Goal: Information Seeking & Learning: Learn about a topic

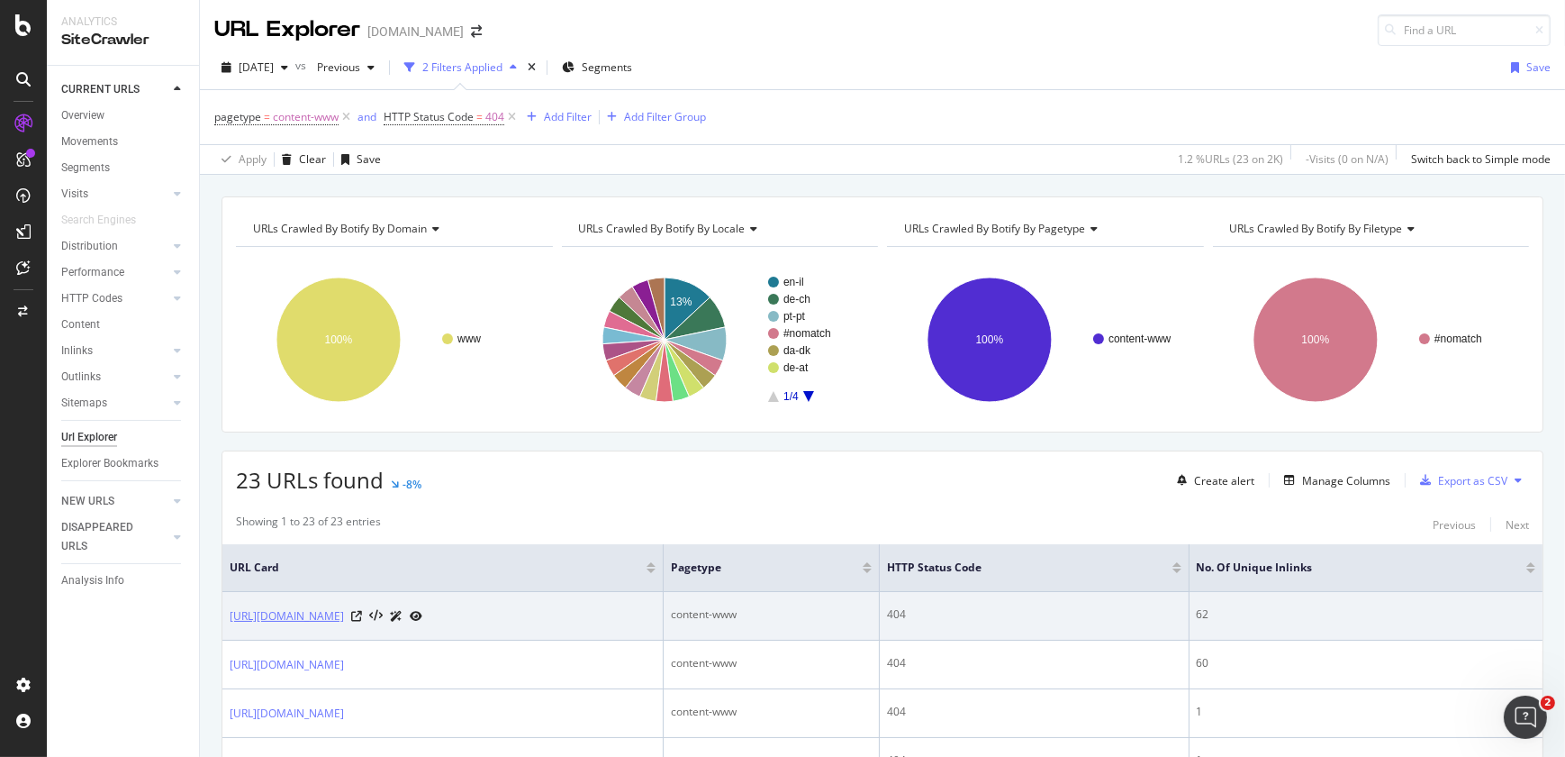
click at [344, 617] on link "https://www.littmann.com/de-ch/home/f/5005222000/" at bounding box center [287, 616] width 114 height 18
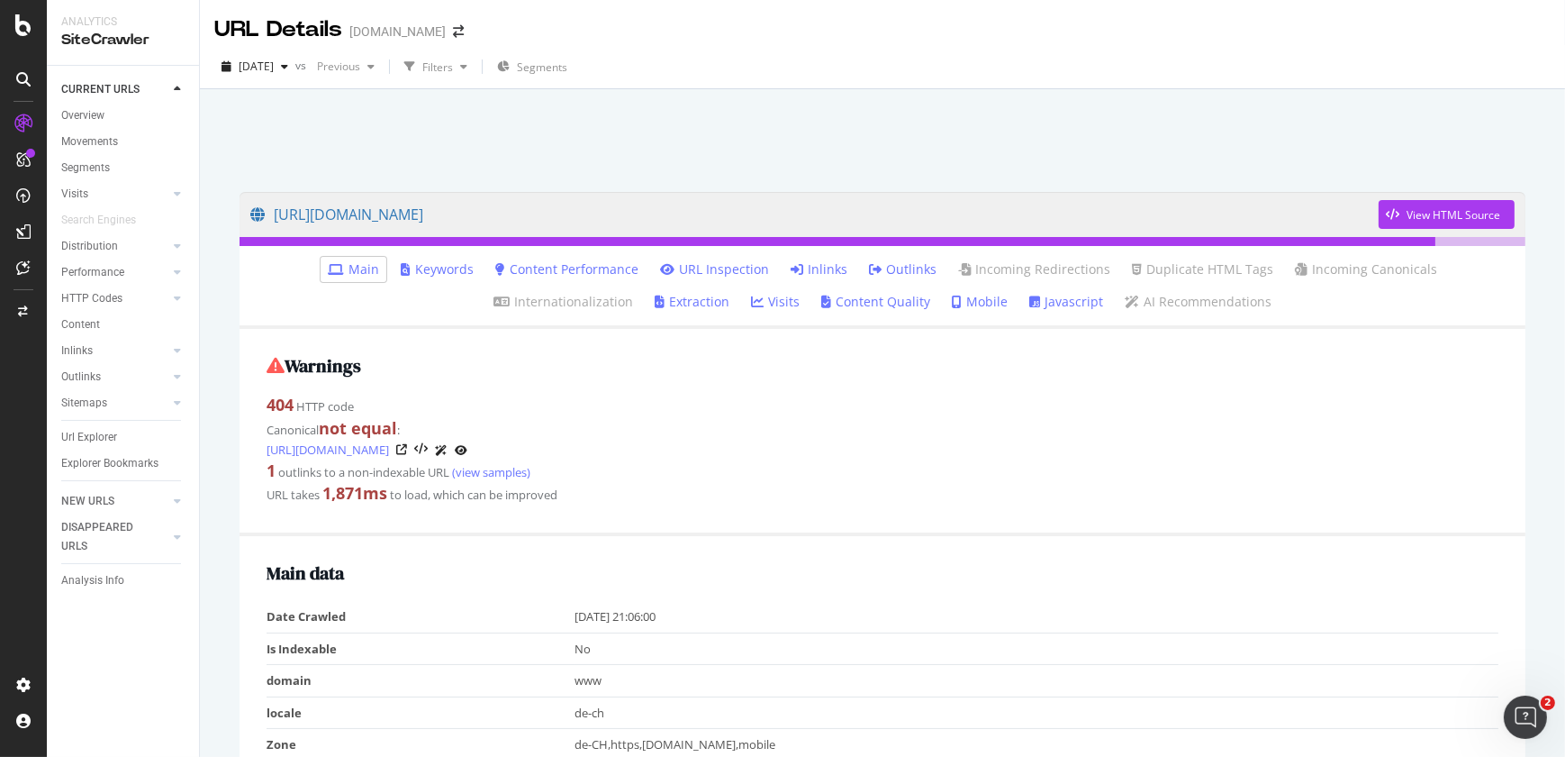
click at [791, 270] on link "Inlinks" at bounding box center [819, 269] width 57 height 18
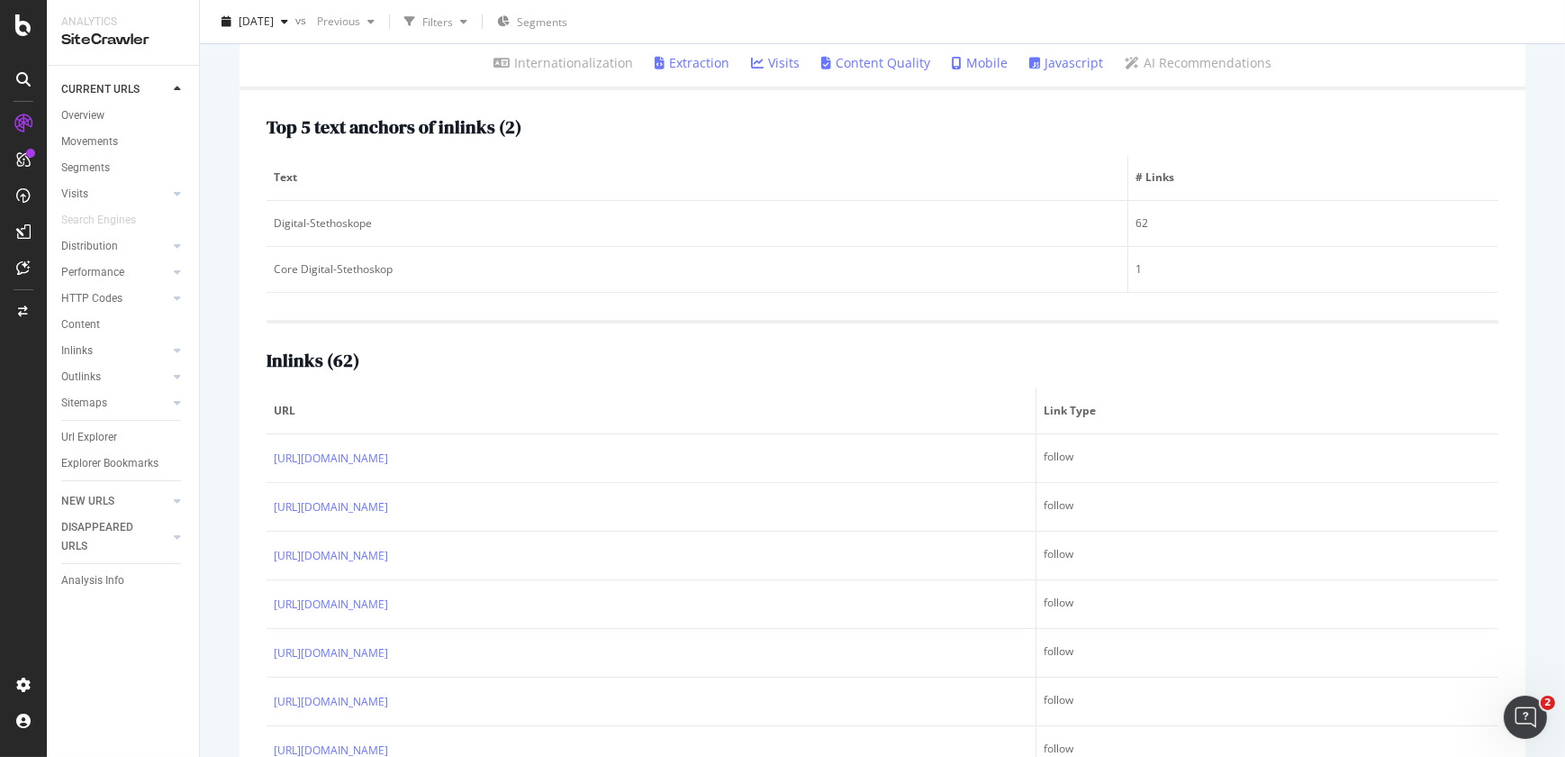
scroll to position [231, 0]
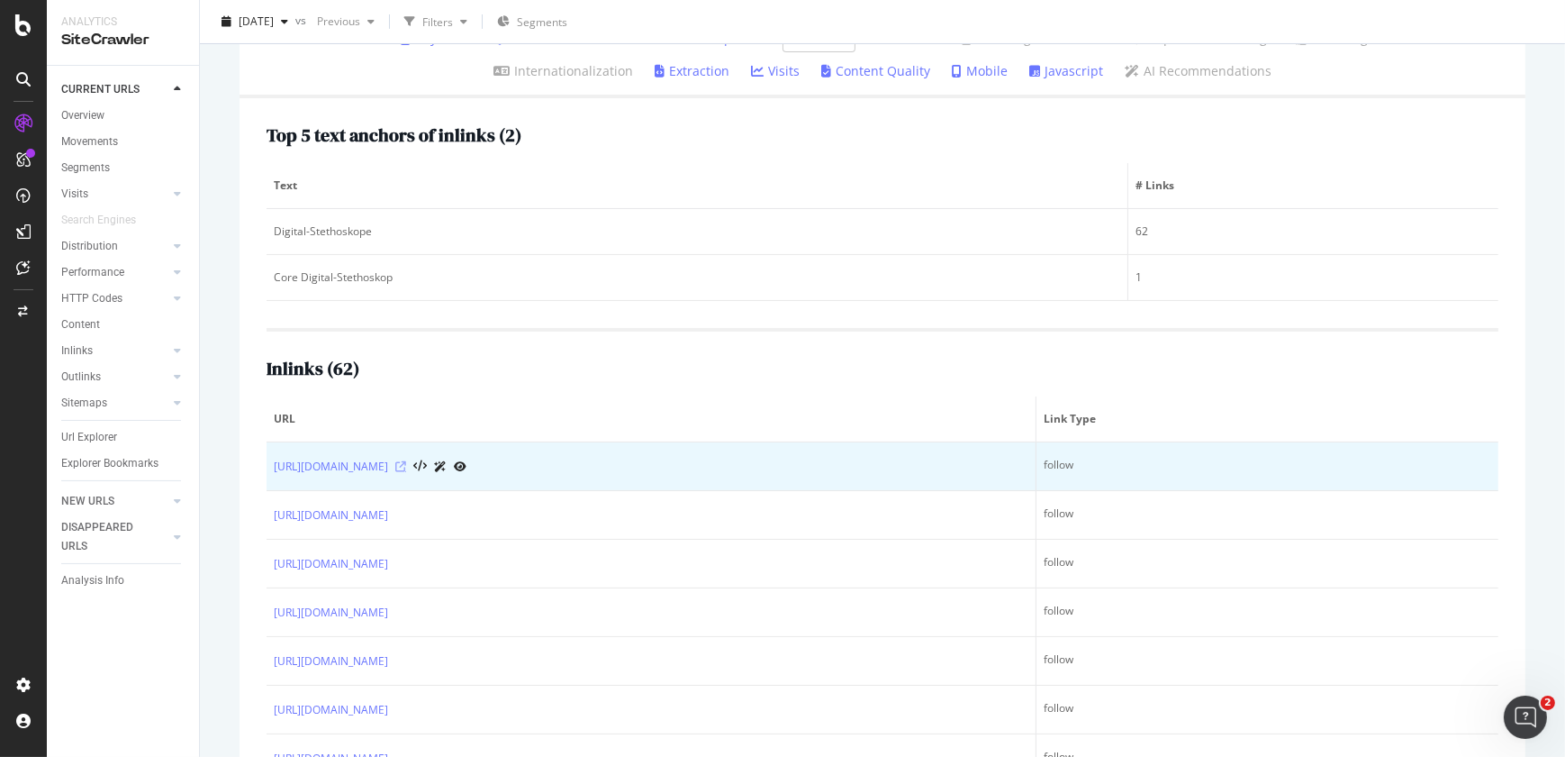
click at [406, 466] on icon at bounding box center [400, 466] width 11 height 11
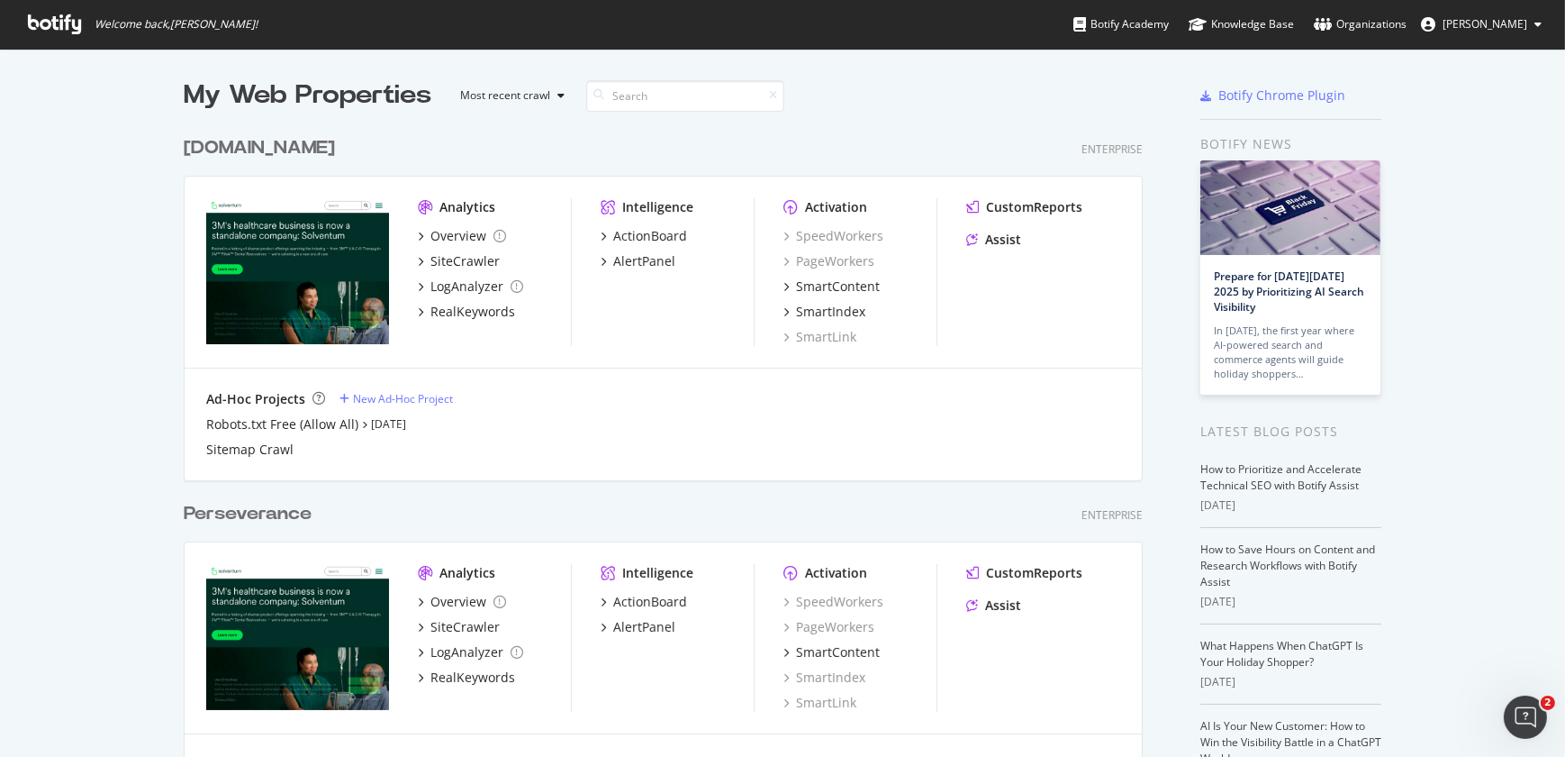
scroll to position [744, 1540]
